Goal: Task Accomplishment & Management: Complete application form

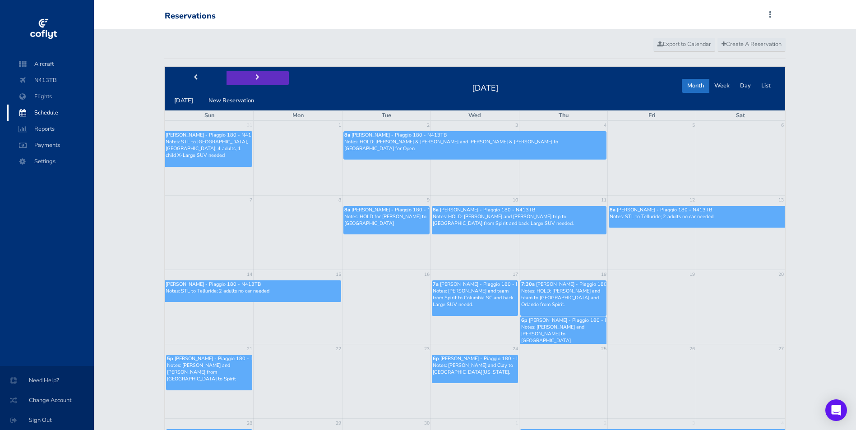
click at [261, 81] on button "next" at bounding box center [258, 78] width 62 height 14
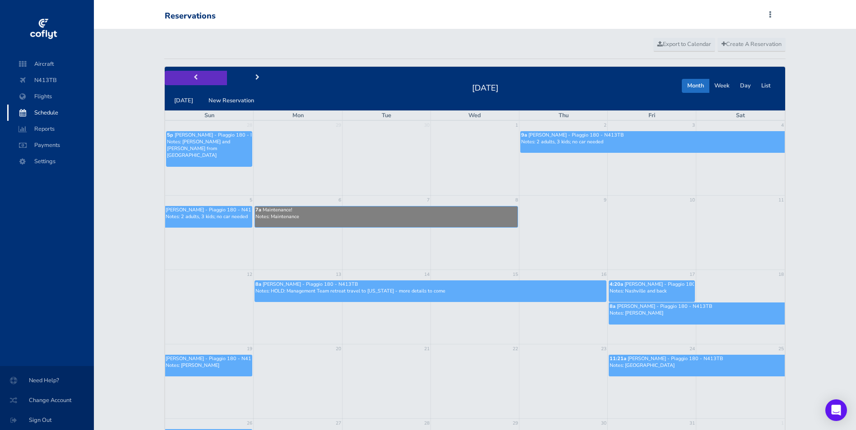
click at [194, 79] on span "prev" at bounding box center [196, 78] width 4 height 6
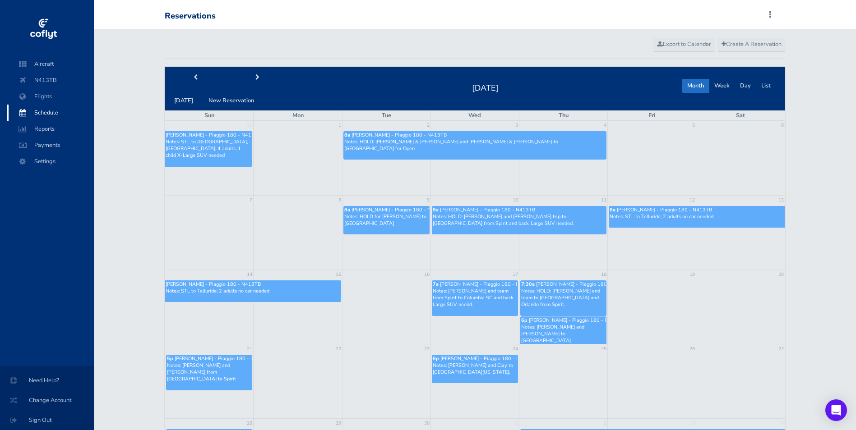
click at [549, 143] on p "Notes: HOLD: Brandt & Julie and Tim & Tiffany to NYC for Open" at bounding box center [475, 146] width 262 height 14
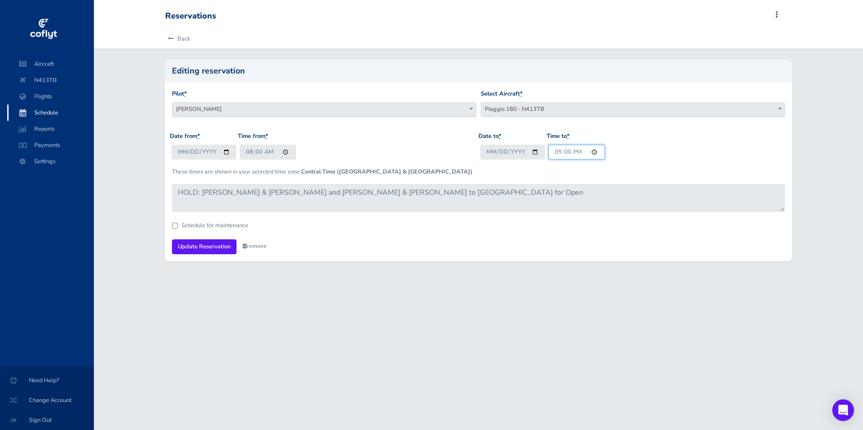
click at [554, 154] on input "17:00" at bounding box center [576, 152] width 56 height 15
click at [573, 151] on input "23:00" at bounding box center [576, 152] width 56 height 15
type input "11:00"
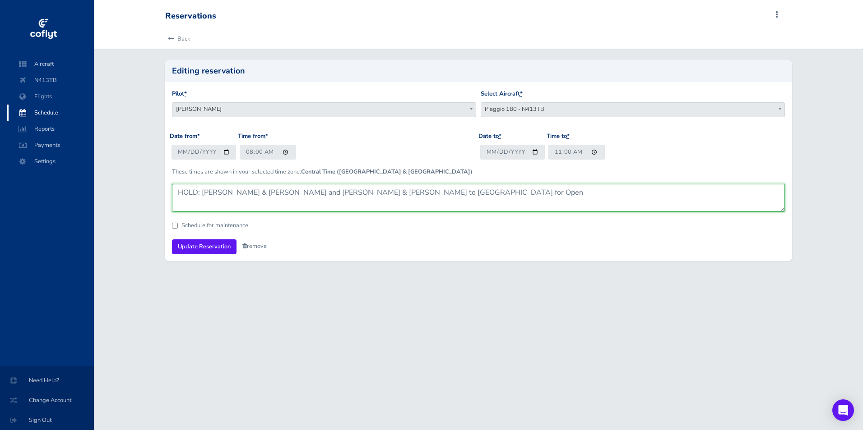
drag, startPoint x: 203, startPoint y: 194, endPoint x: 109, endPoint y: 192, distance: 93.9
click at [109, 193] on div "Back Editing reservation Pilot * Peter T Menke Brandt stiles Tim VanMatre Garri…" at bounding box center [478, 151] width 769 height 244
click at [368, 195] on textarea "HOLD: Brandt & Julie and Tim & Tiffany to NYC for Open" at bounding box center [478, 198] width 613 height 28
type textarea "Brandt & Julie and Tim & Tiffany to NYC for US Open. Car service will be provid…"
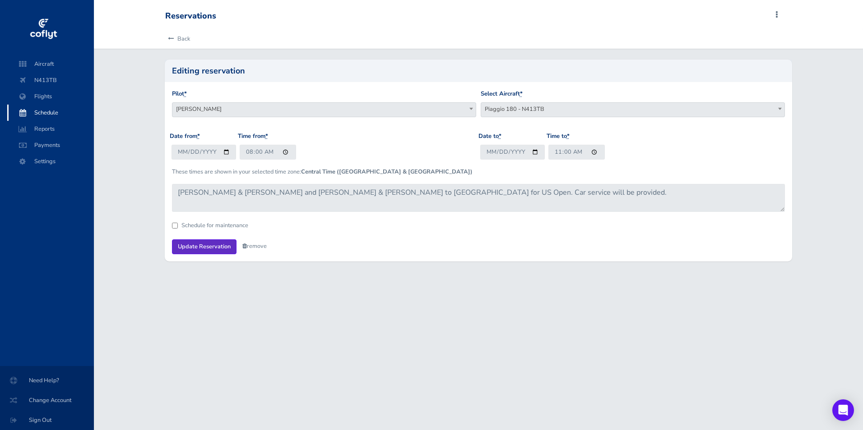
click at [217, 252] on input "Update Reservation" at bounding box center [204, 247] width 65 height 15
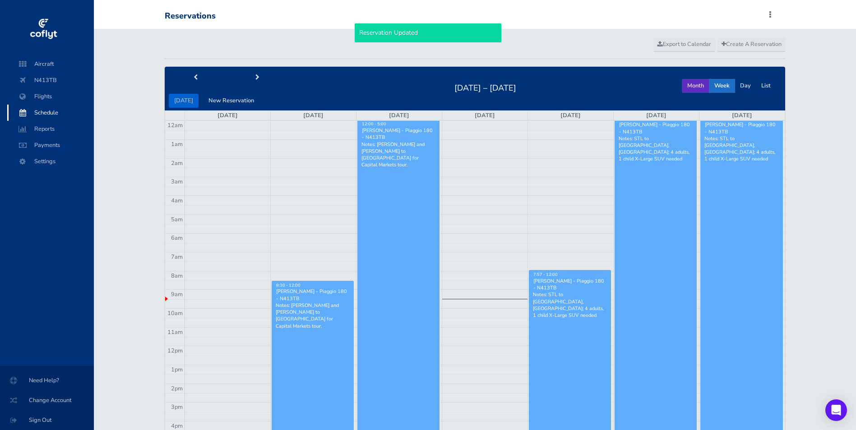
click at [697, 79] on button "Month" at bounding box center [696, 86] width 28 height 14
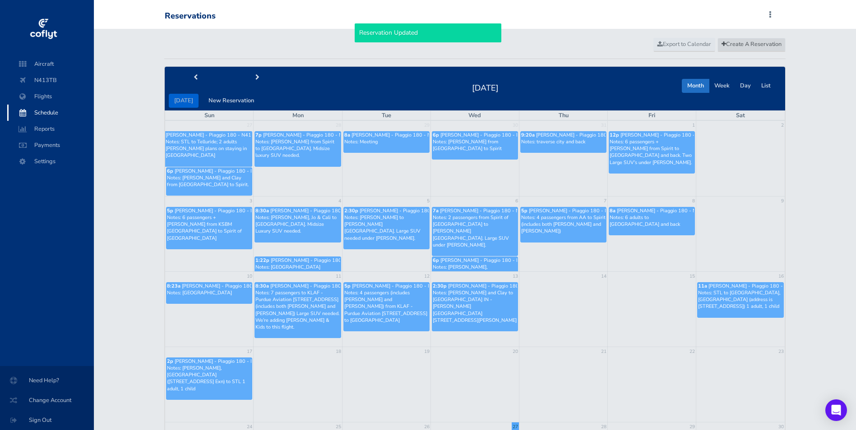
click at [737, 42] on span "Create A Reservation" at bounding box center [752, 44] width 60 height 8
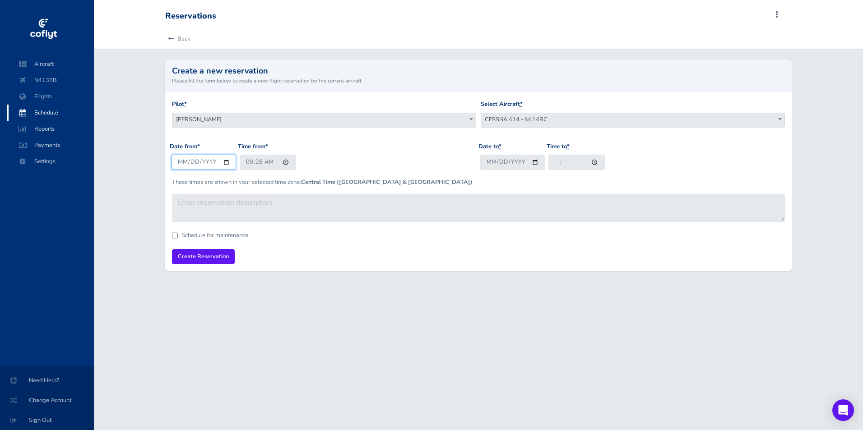
click at [191, 165] on input "2025-08-27" at bounding box center [203, 162] width 65 height 15
click at [228, 160] on input "2025-08-27" at bounding box center [203, 162] width 65 height 15
type input "2025-09-04"
click at [241, 162] on input "09:28" at bounding box center [268, 162] width 56 height 15
type input "11:15"
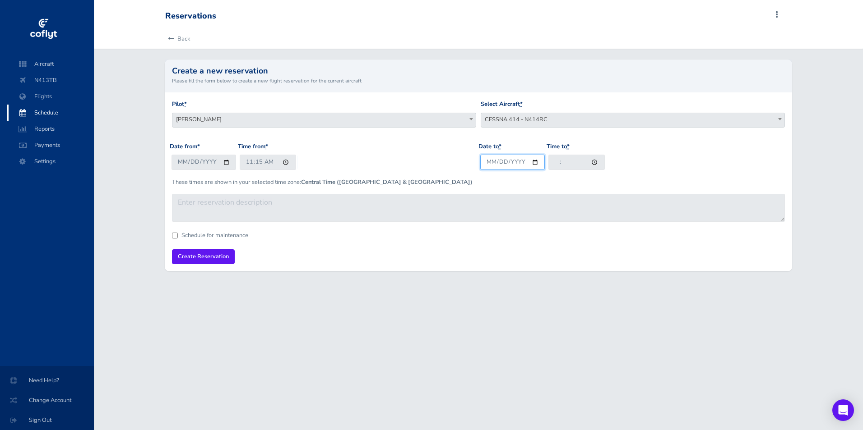
click at [493, 161] on input "Date to *" at bounding box center [512, 162] width 65 height 15
click at [531, 164] on input "Date to *" at bounding box center [512, 162] width 65 height 15
type input "2025-09-04"
click at [552, 162] on input "Time to *" at bounding box center [576, 162] width 56 height 15
type input "15:00"
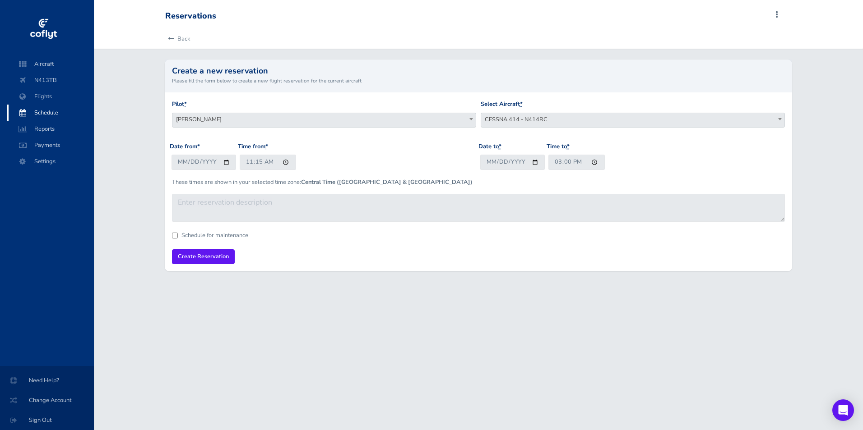
click at [512, 121] on span "CESSNA 414 - N414RC" at bounding box center [632, 119] width 303 height 13
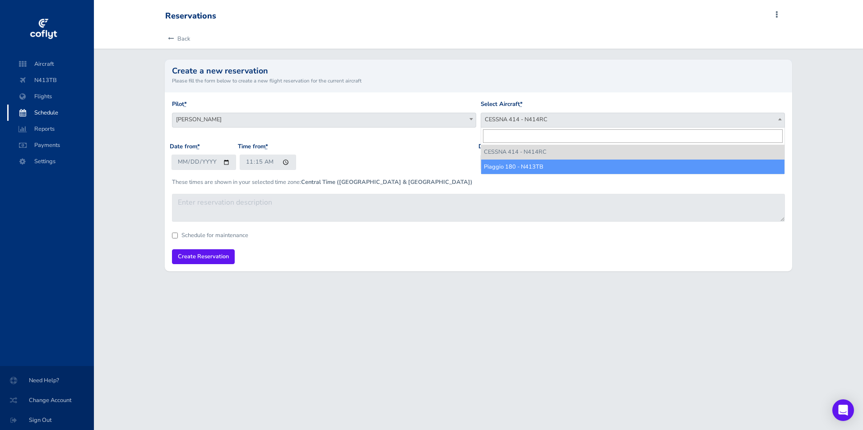
drag, startPoint x: 511, startPoint y: 163, endPoint x: 509, endPoint y: 192, distance: 29.4
select select "3702"
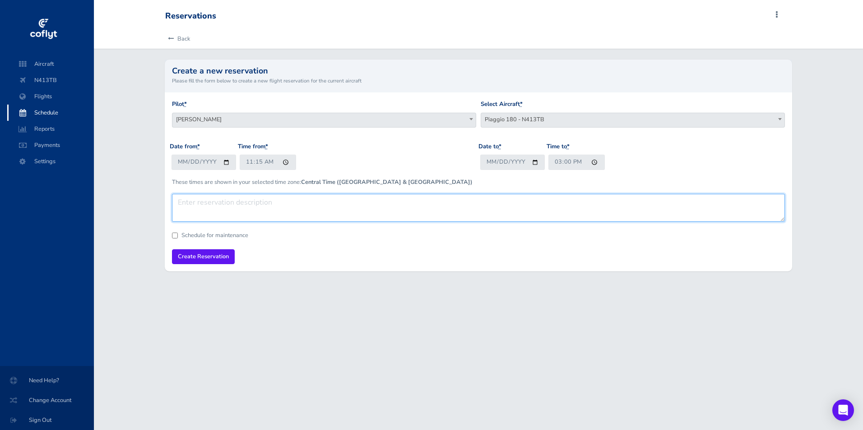
click at [499, 207] on textarea at bounding box center [478, 208] width 613 height 28
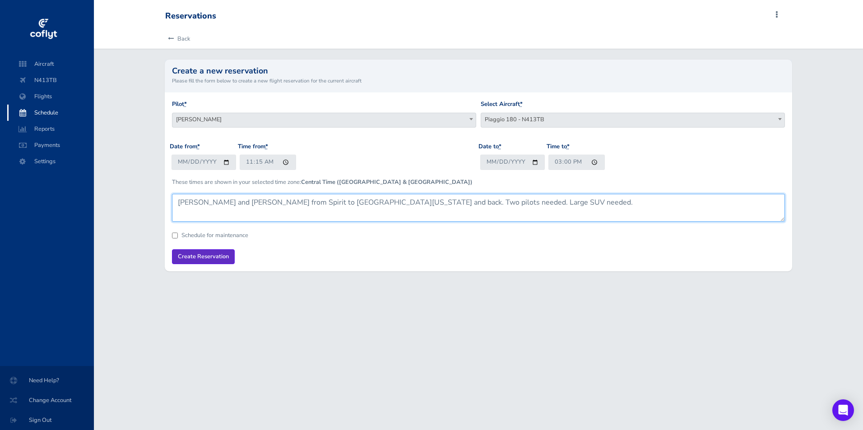
type textarea "Brandt and Tim from Spirit to Columbia Missouri and back. Two pilots needed. La…"
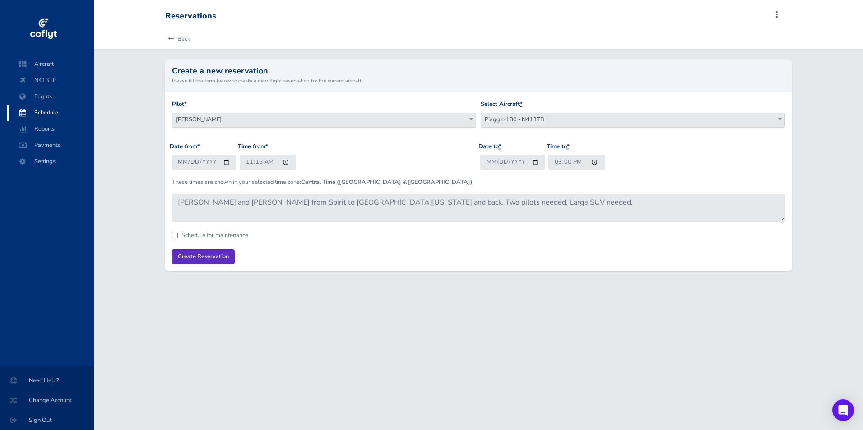
click at [215, 254] on input "Create Reservation" at bounding box center [203, 257] width 63 height 15
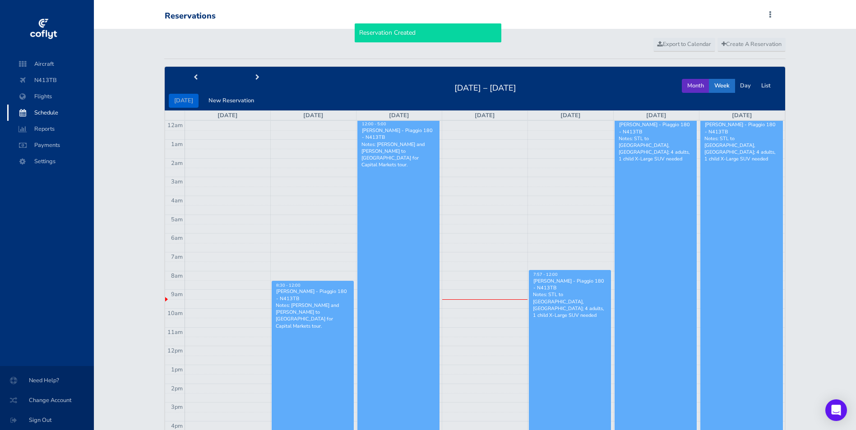
click at [690, 87] on button "Month" at bounding box center [696, 86] width 28 height 14
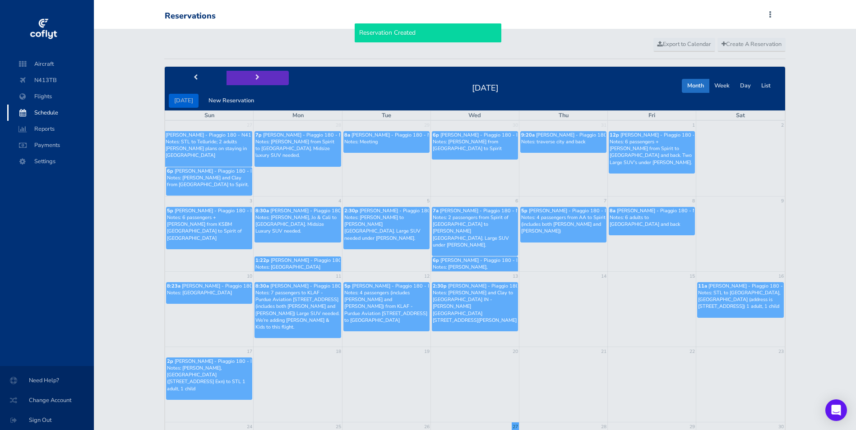
click at [251, 73] on button "next" at bounding box center [258, 78] width 62 height 14
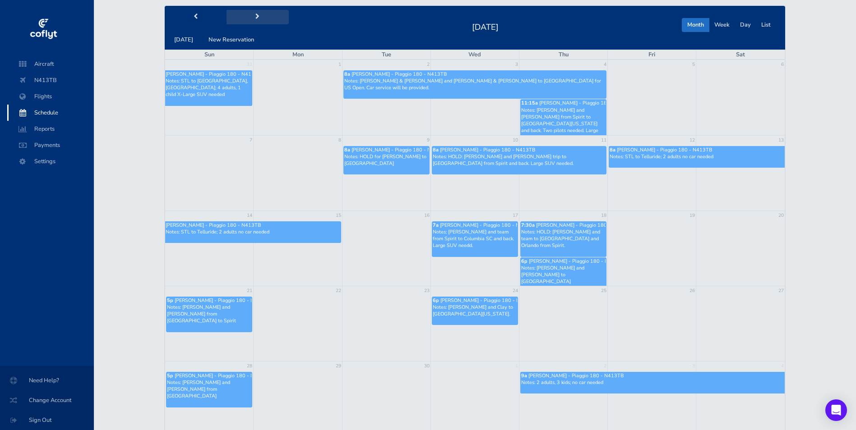
scroll to position [45, 0]
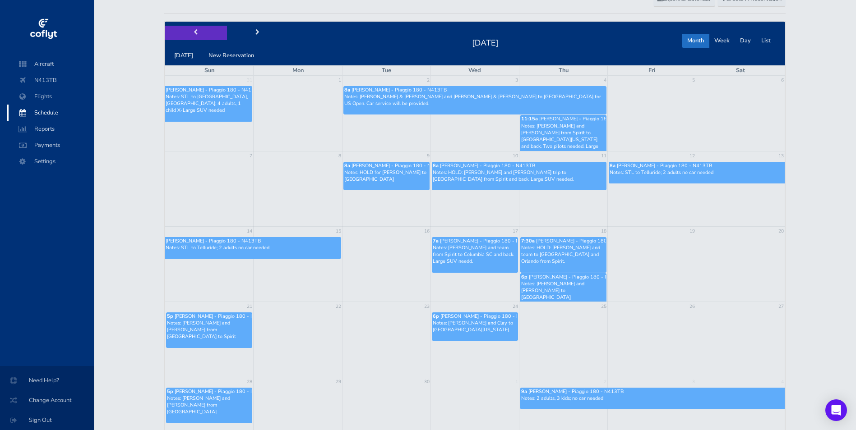
click at [197, 37] on button "prev" at bounding box center [196, 33] width 62 height 14
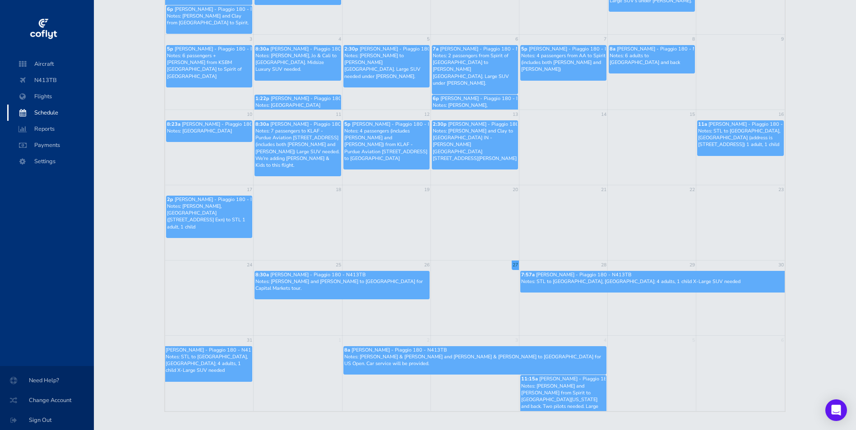
scroll to position [176, 0]
